Goal: Entertainment & Leisure: Browse casually

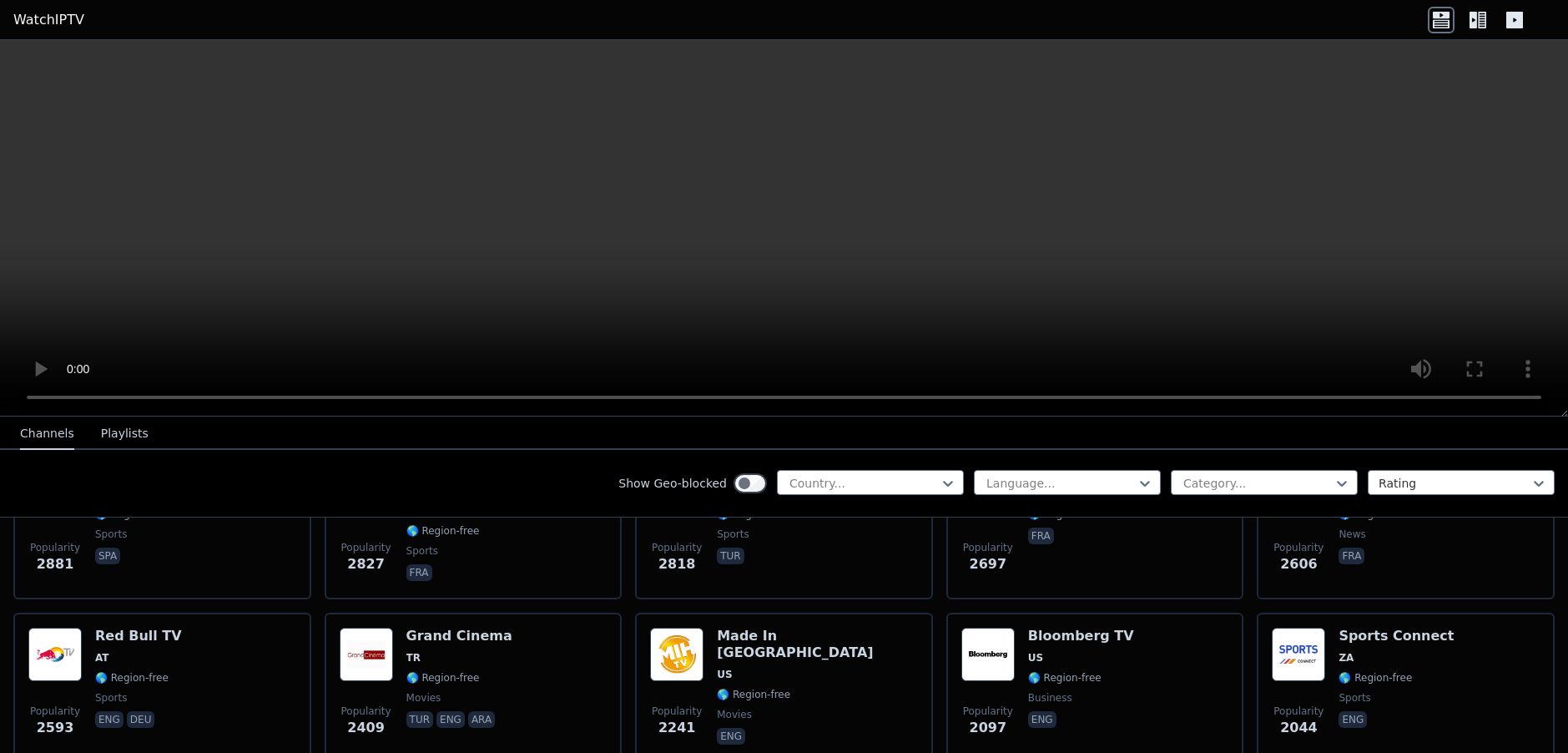
scroll to position [695, 0]
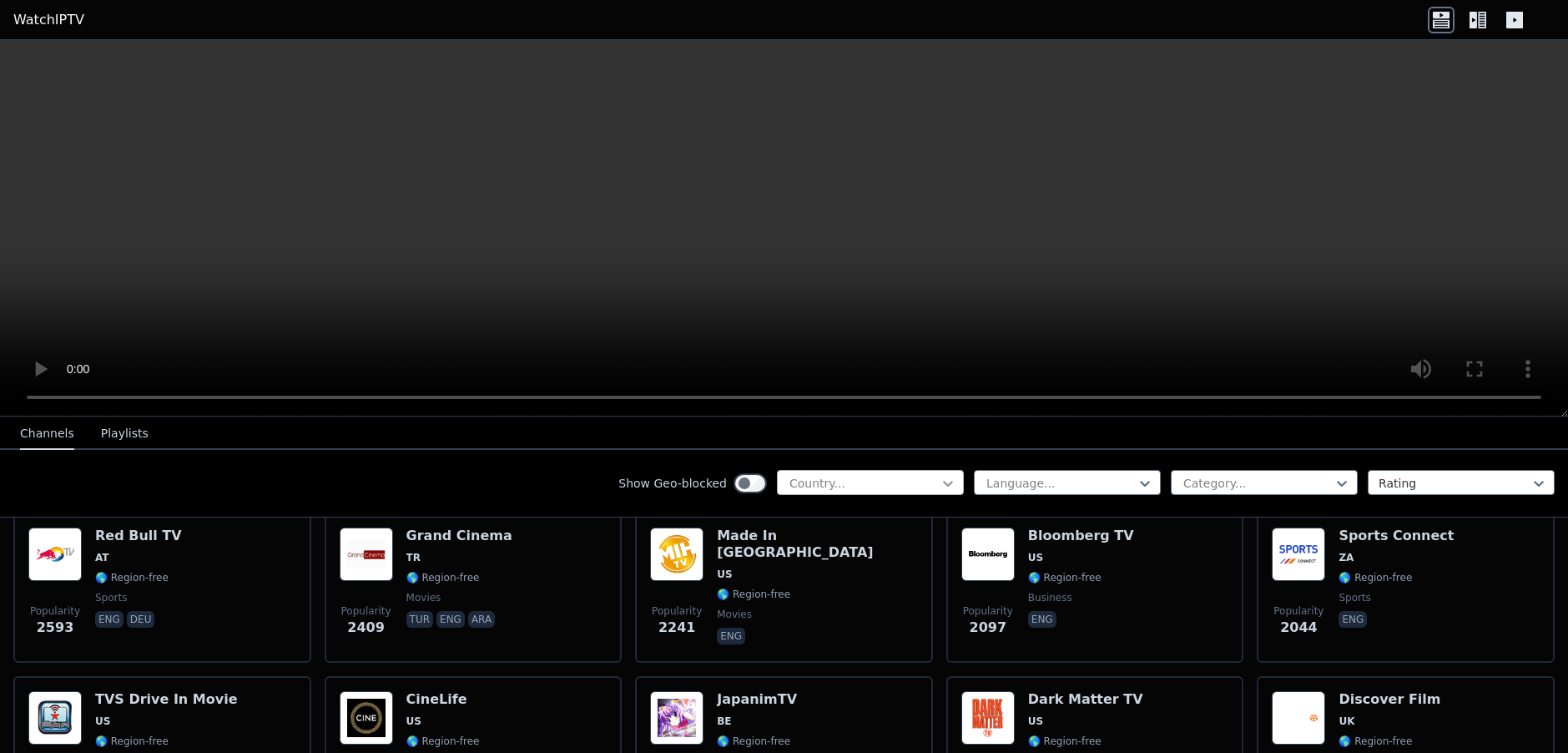
click at [939, 482] on icon at bounding box center [947, 482] width 16 height 16
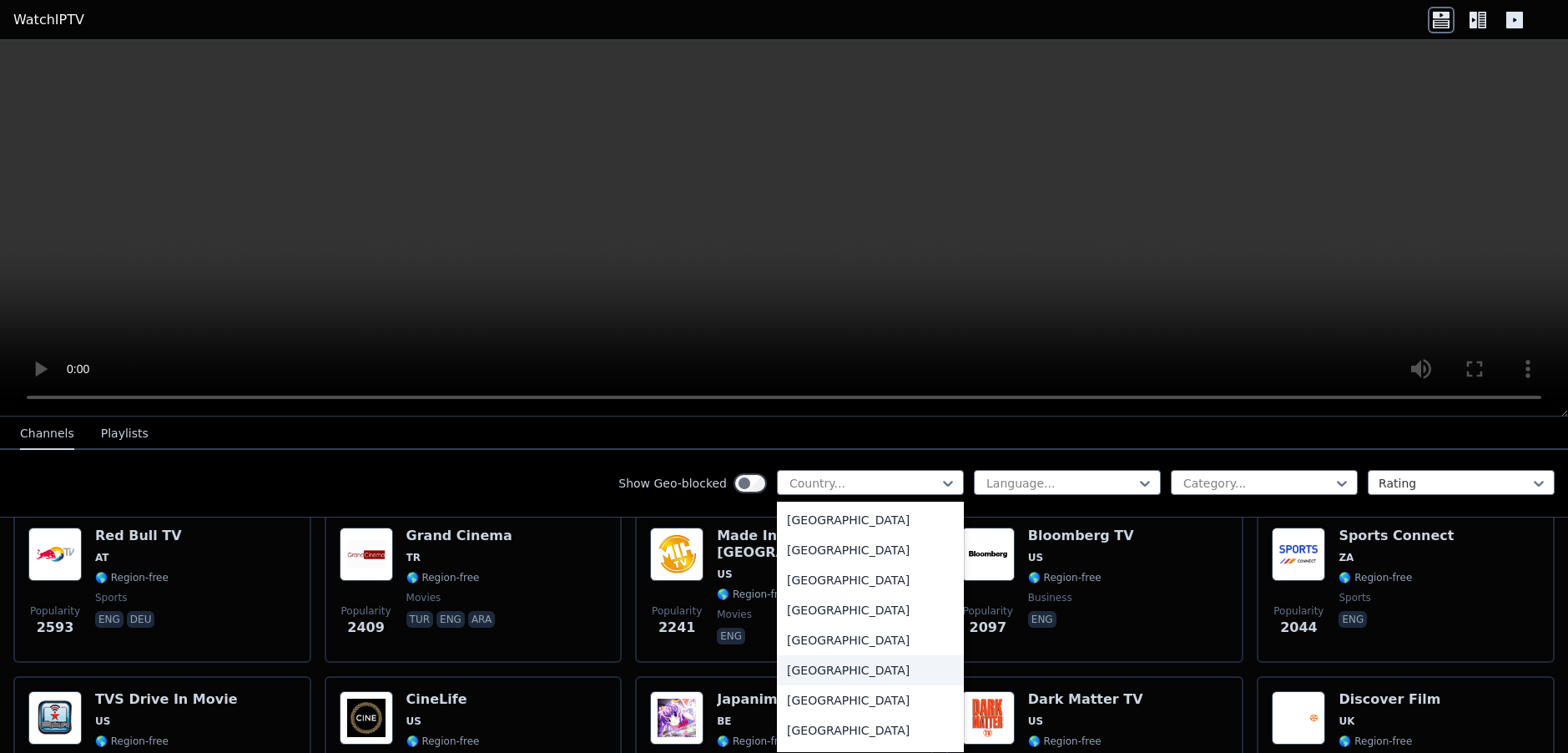
scroll to position [5706, 0]
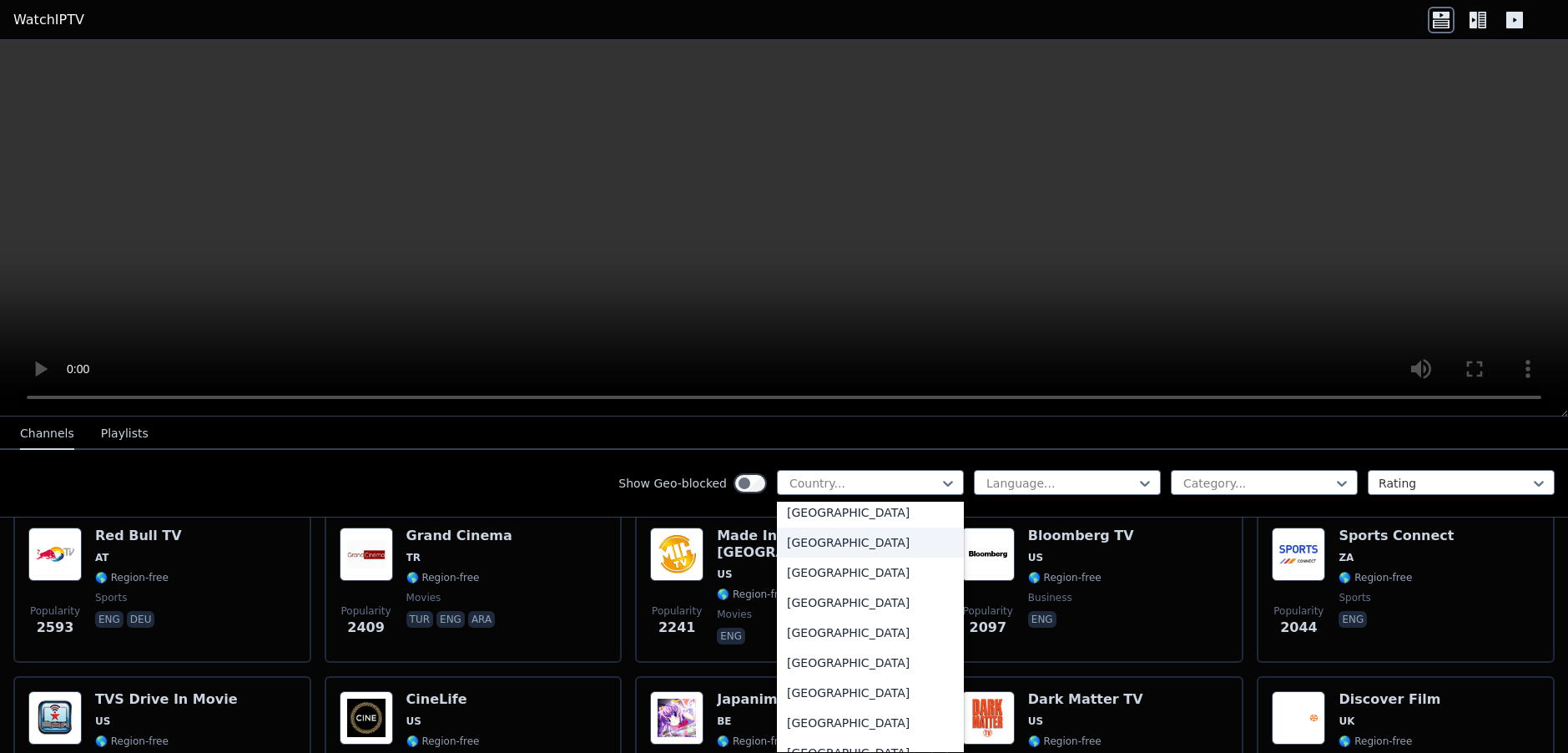
click at [798, 542] on div "[GEOGRAPHIC_DATA]" at bounding box center [870, 543] width 187 height 30
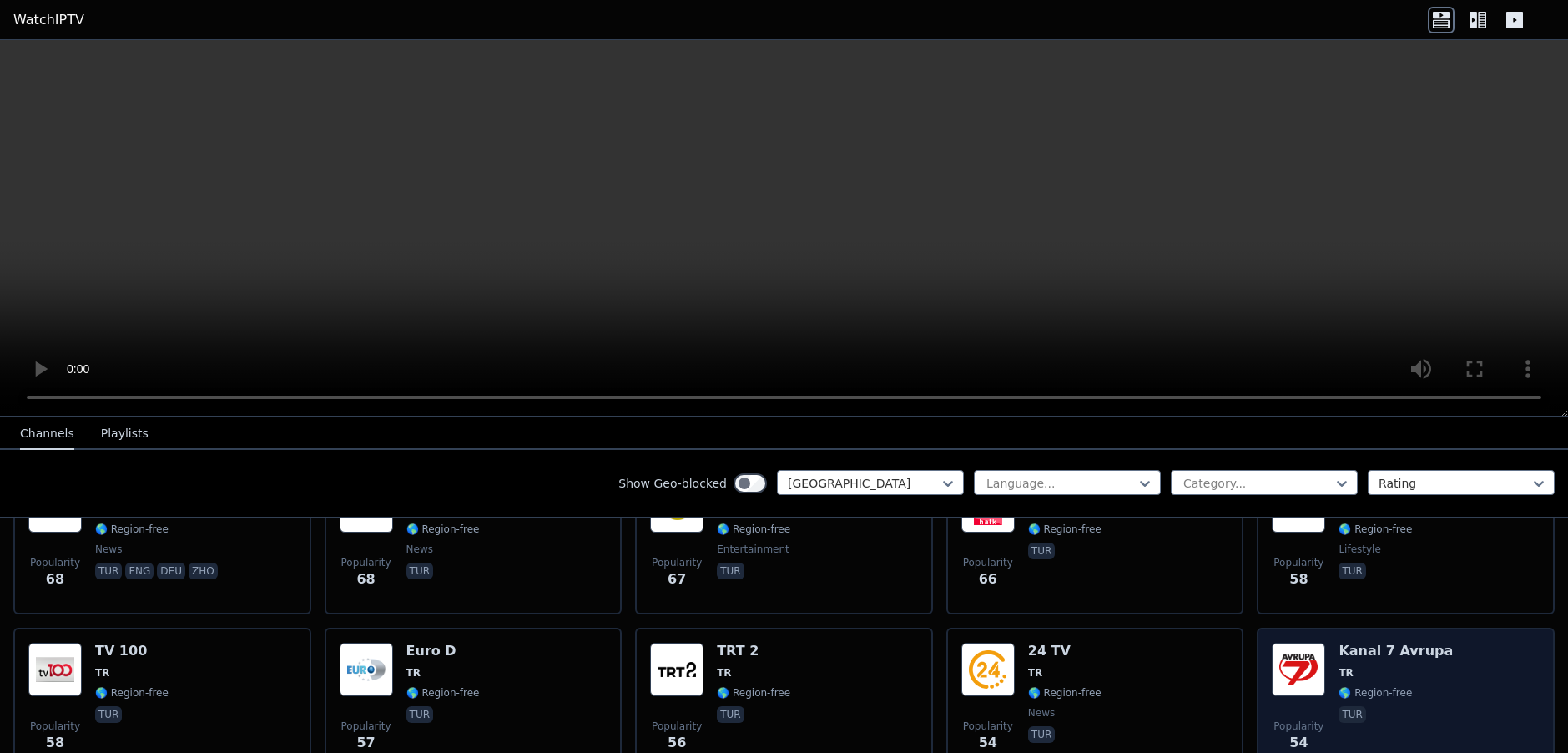
scroll to position [1114, 0]
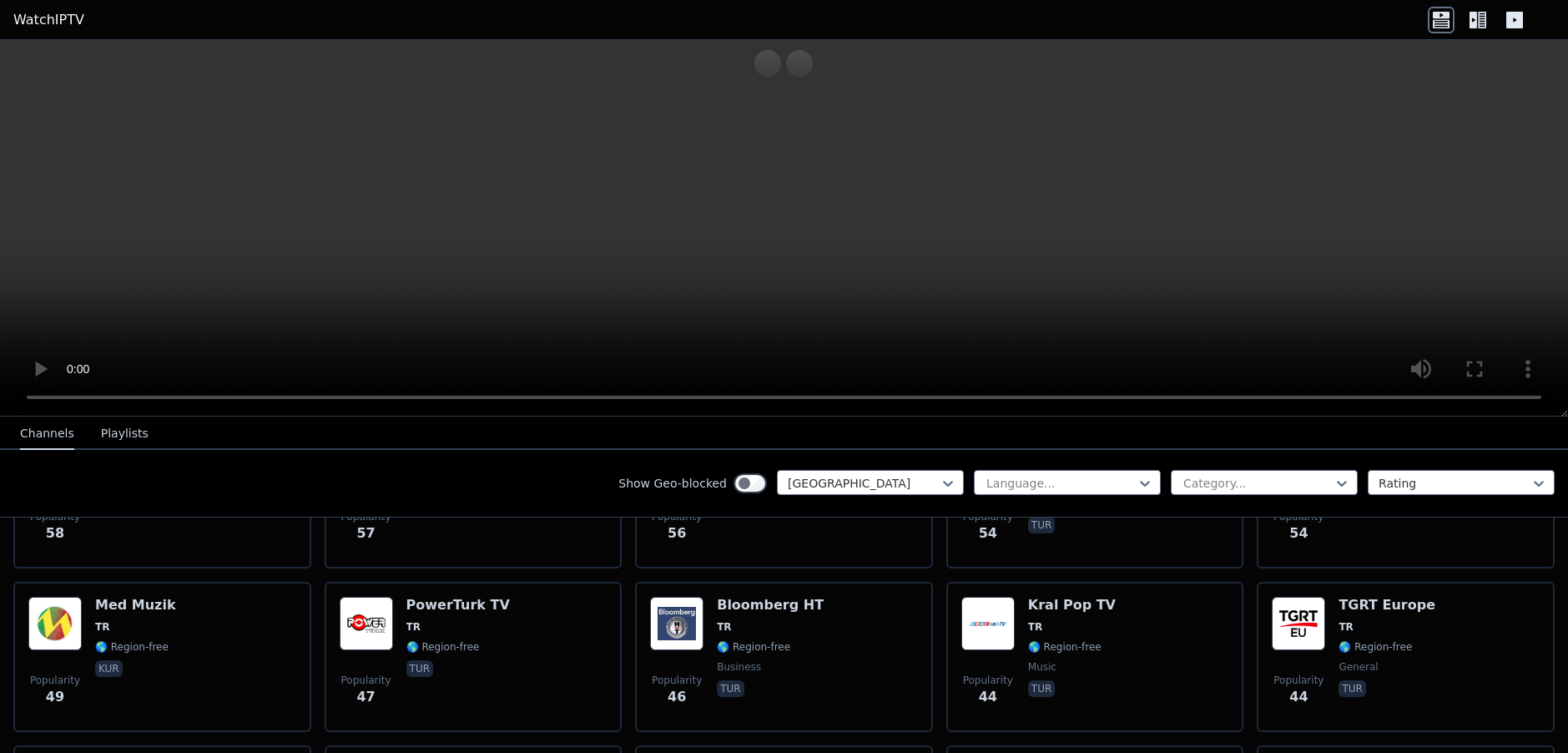
click at [121, 432] on button "Playlists" at bounding box center [124, 434] width 47 height 32
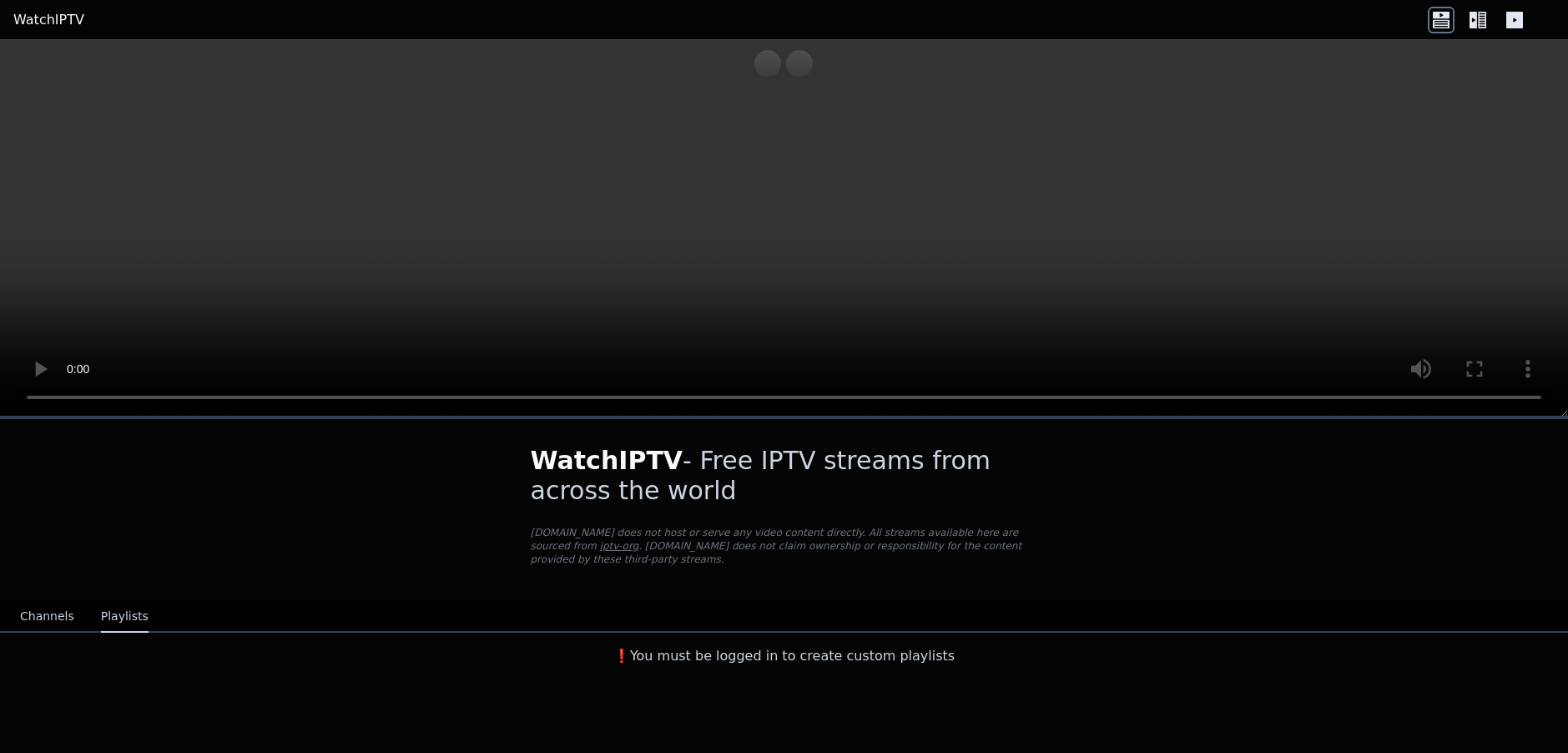
scroll to position [0, 0]
click at [41, 616] on button "Channels" at bounding box center [46, 617] width 54 height 32
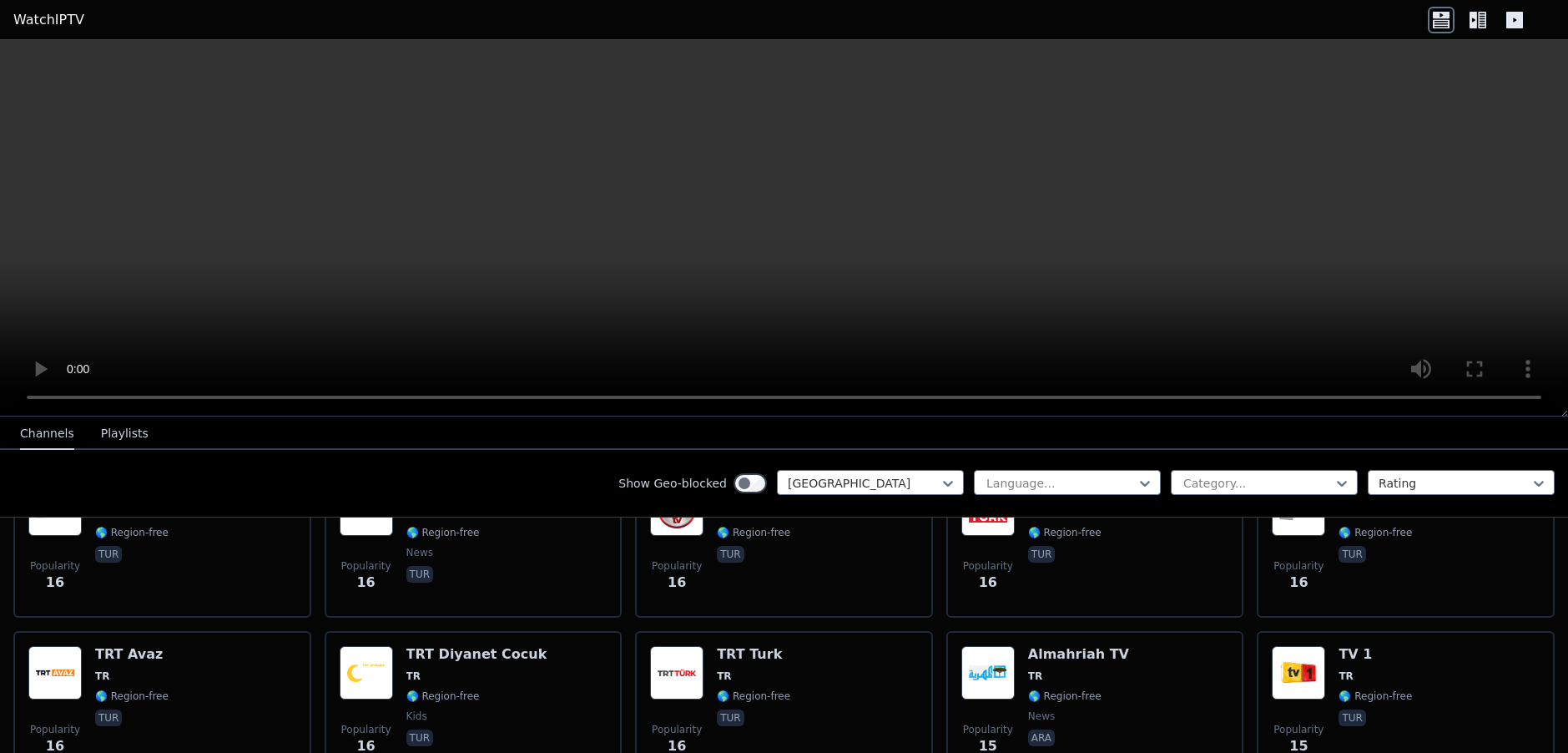
scroll to position [3201, 0]
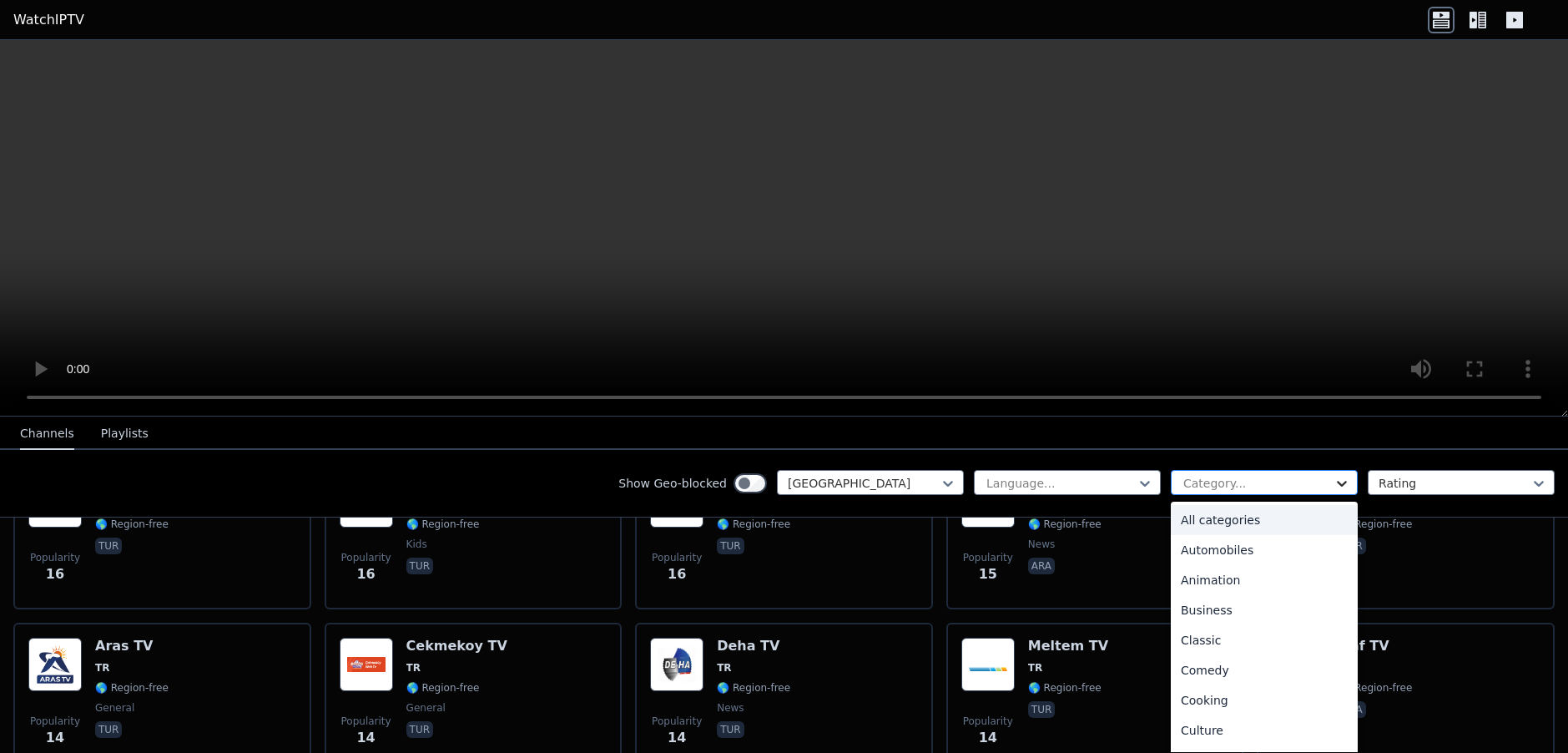
click at [1334, 488] on icon at bounding box center [1342, 482] width 16 height 16
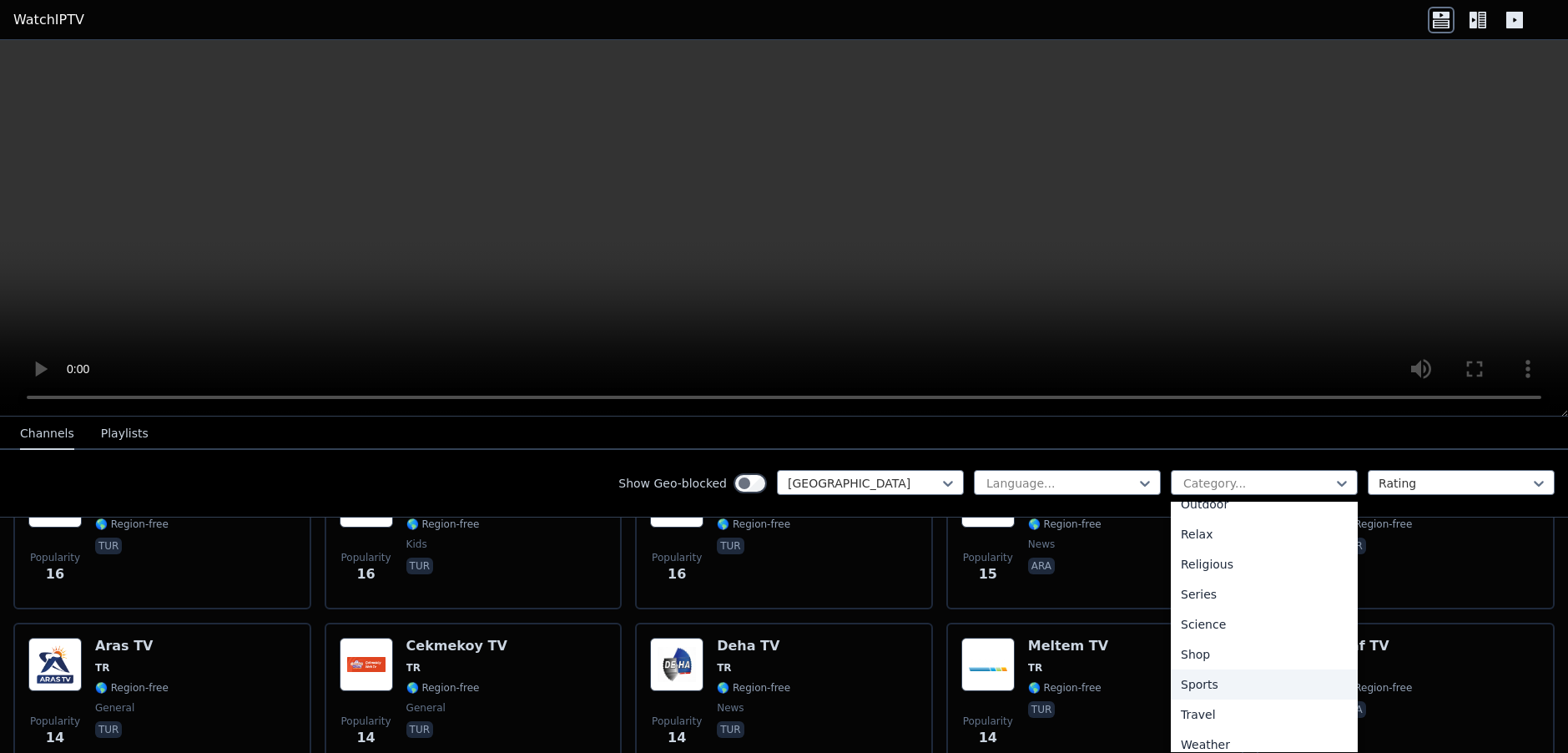
click at [1198, 684] on div "Sports" at bounding box center [1264, 684] width 187 height 30
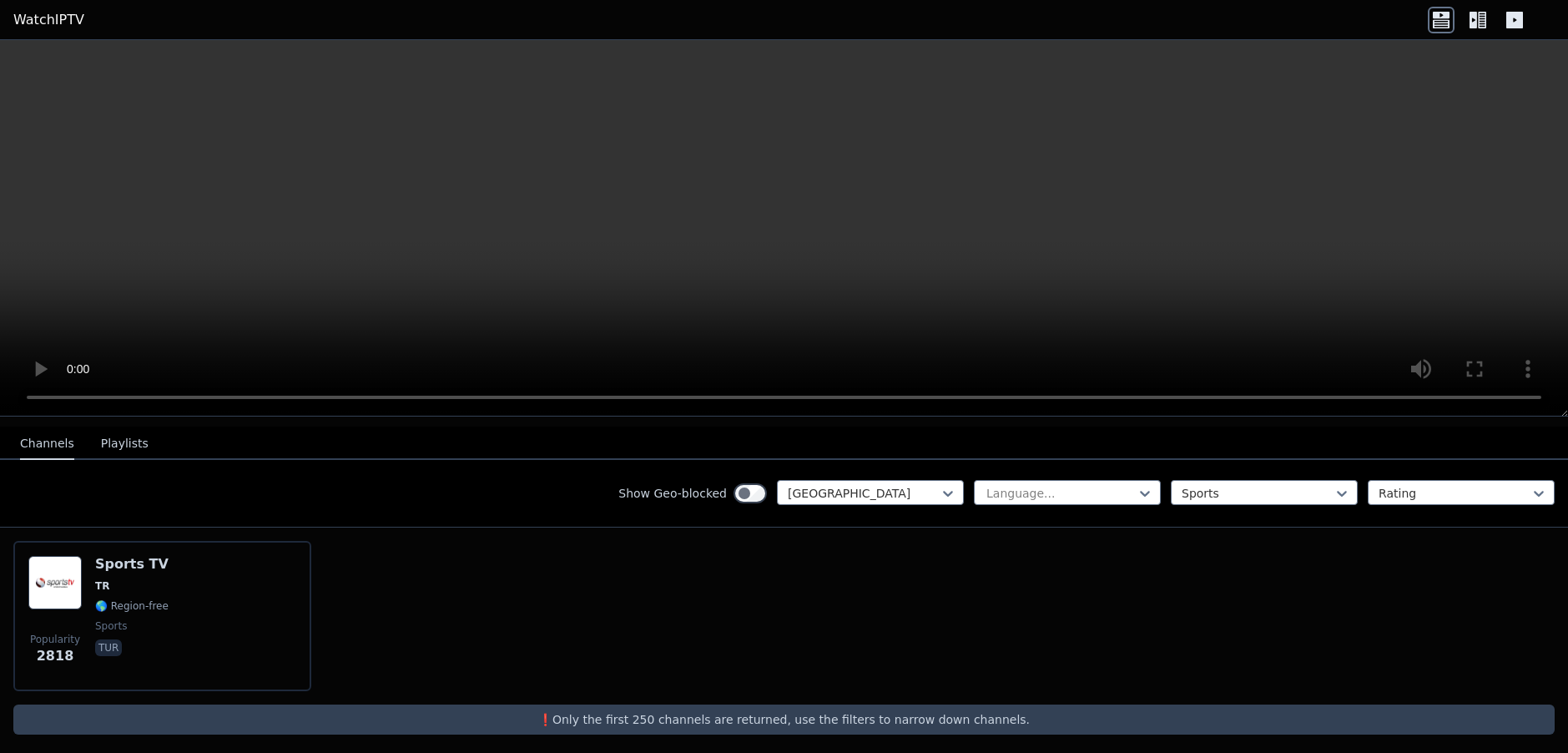
scroll to position [181, 0]
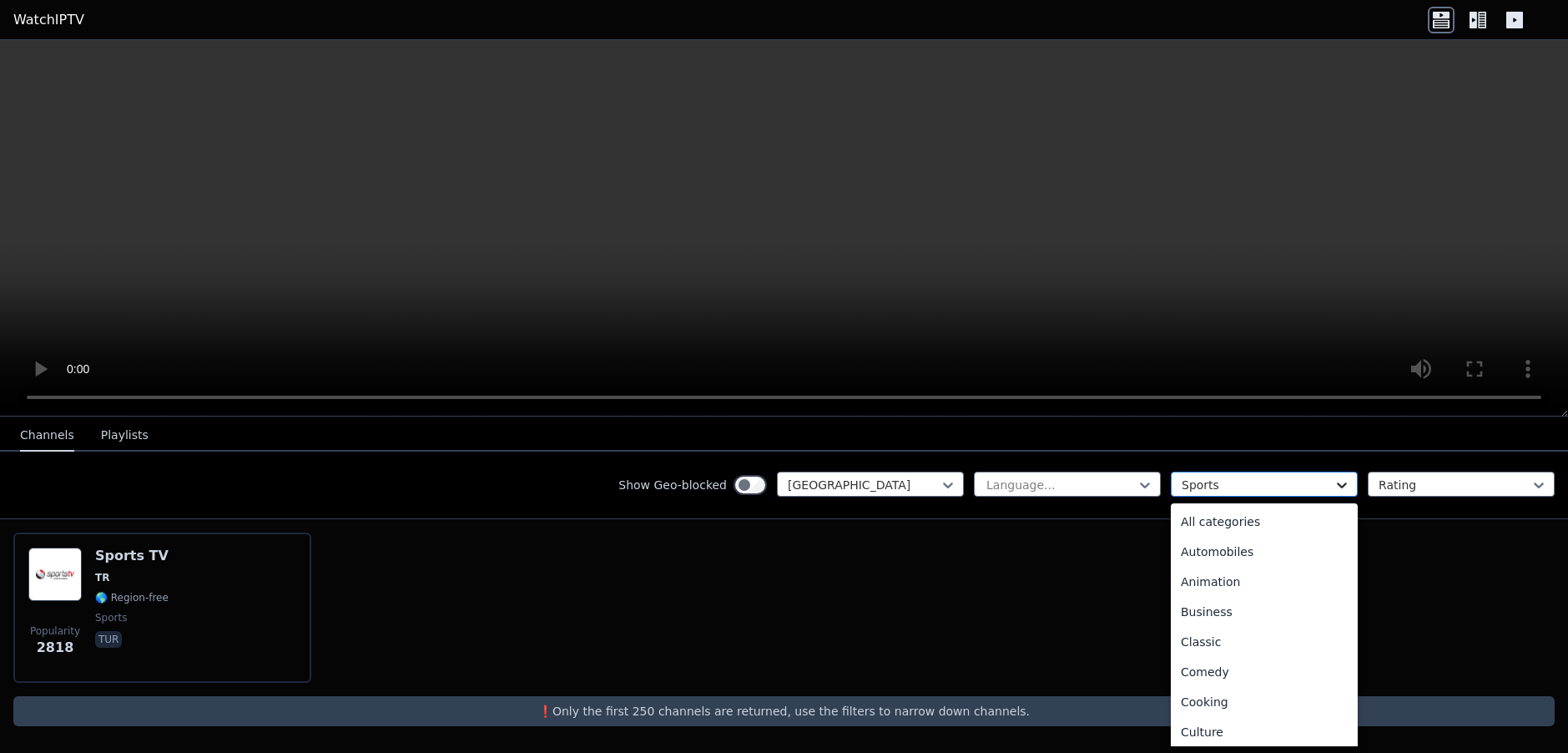
click at [1334, 486] on icon at bounding box center [1342, 484] width 16 height 16
click at [1180, 579] on div "Relax" at bounding box center [1264, 578] width 187 height 30
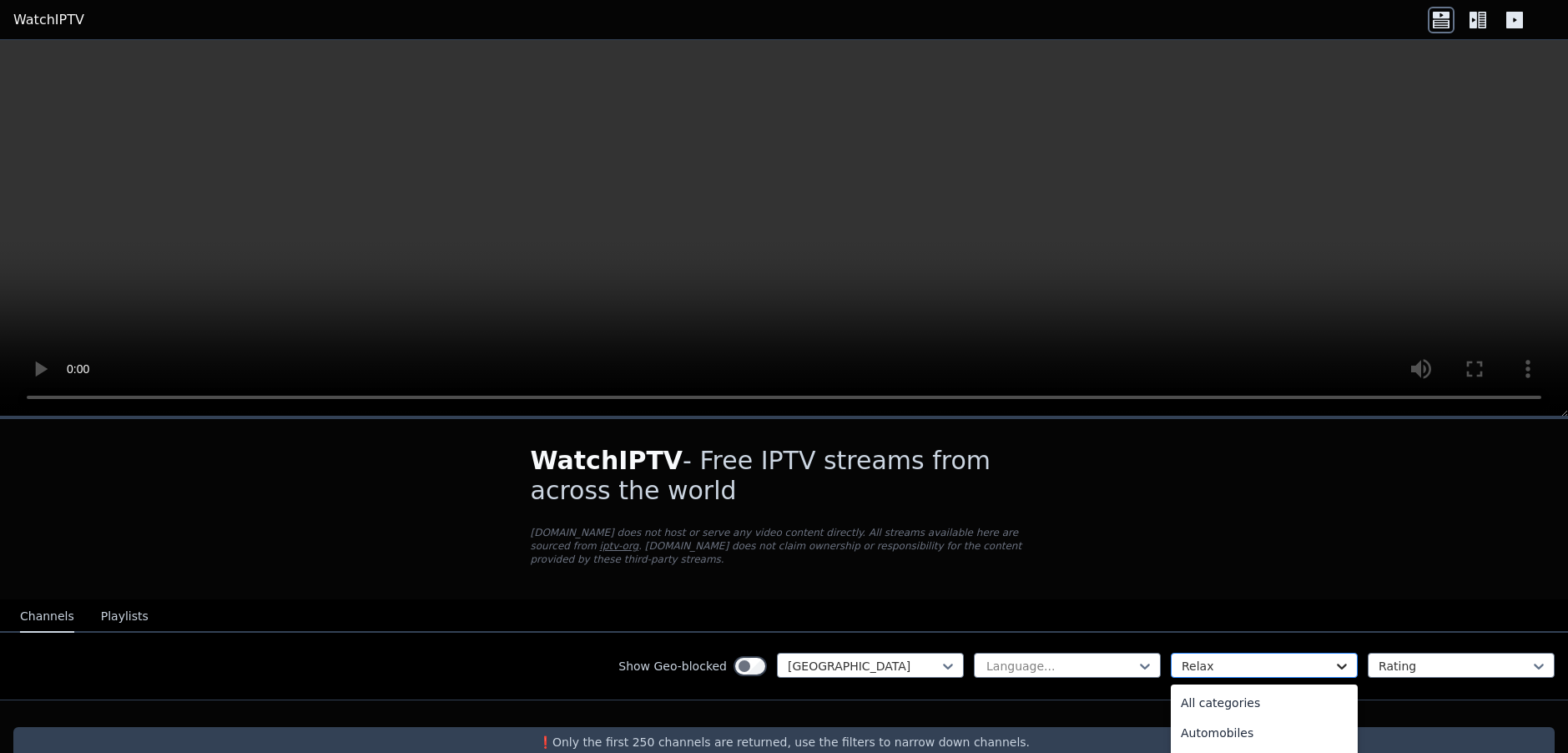
click at [1334, 664] on icon at bounding box center [1342, 666] width 16 height 16
click at [1216, 506] on div "WatchIPTV - Free IPTV streams from across the world [DOMAIN_NAME] does not host…" at bounding box center [784, 602] width 1568 height 365
